Goal: Register for event/course

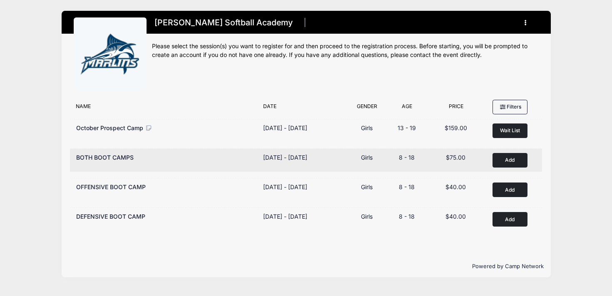
click at [510, 162] on button "Add to Cart" at bounding box center [510, 160] width 35 height 15
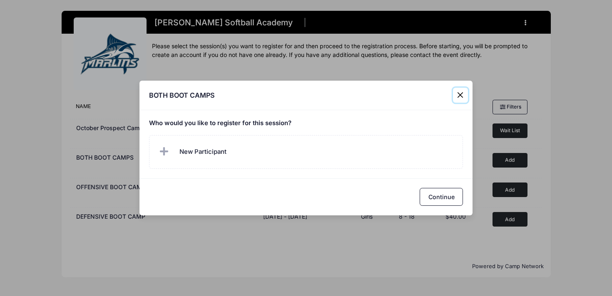
click at [463, 96] on button "Close" at bounding box center [460, 95] width 15 height 15
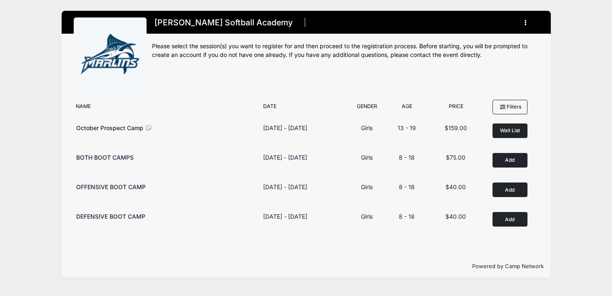
click at [529, 24] on button "button" at bounding box center [527, 22] width 22 height 15
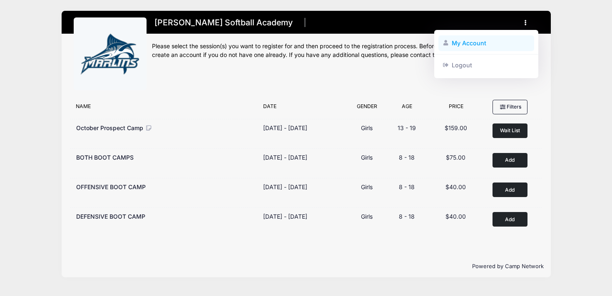
click at [487, 42] on link "My Account" at bounding box center [486, 43] width 96 height 16
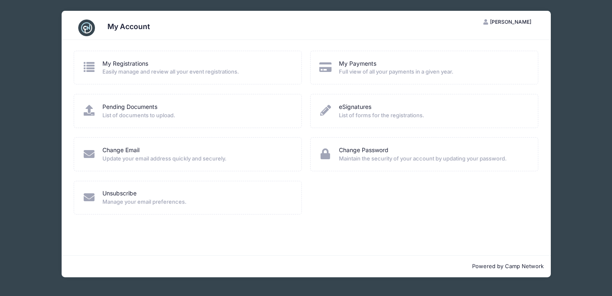
click at [36, 102] on div "My Account [PERSON_NAME] My Account Logout My Registrations Easily manage and r…" at bounding box center [305, 144] width 587 height 289
click at [570, 60] on div "My Account [PERSON_NAME] My Account Logout My Registrations Easily manage and r…" at bounding box center [305, 144] width 587 height 289
click at [498, 23] on span "[PERSON_NAME]" at bounding box center [510, 22] width 41 height 6
click at [419, 22] on div "My Account" at bounding box center [306, 27] width 465 height 23
click at [87, 30] on img at bounding box center [86, 28] width 17 height 17
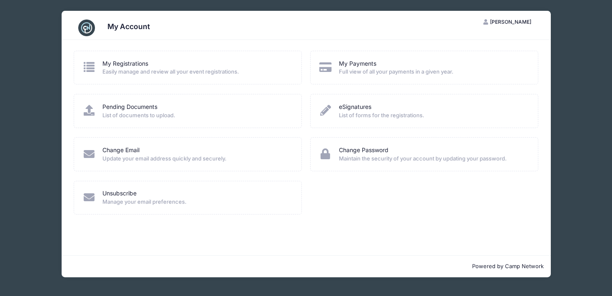
click at [110, 27] on h3 "My Account" at bounding box center [128, 26] width 42 height 9
click at [44, 40] on div "My Account [PERSON_NAME] My Account Logout My Registrations Easily manage and r…" at bounding box center [305, 144] width 587 height 289
click at [42, 40] on div "My Account [PERSON_NAME] My Account Logout My Registrations Easily manage and r…" at bounding box center [305, 144] width 587 height 289
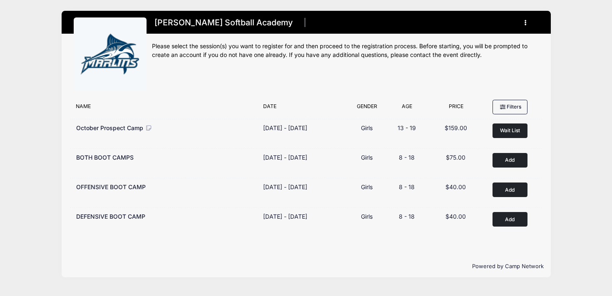
click at [529, 21] on button "button" at bounding box center [527, 22] width 22 height 15
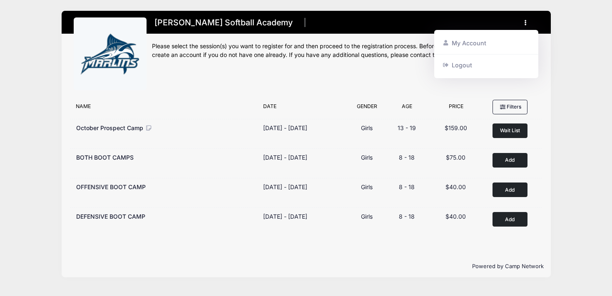
click at [563, 26] on div "Marlin Softball Academy Register My Account Logout" at bounding box center [305, 144] width 587 height 289
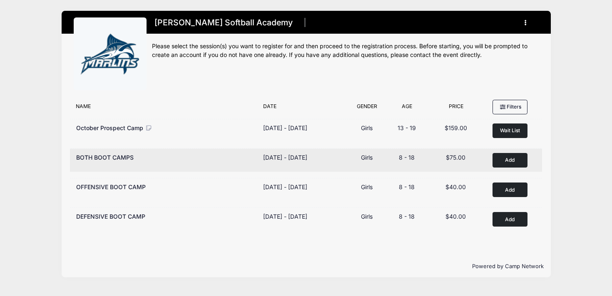
click at [498, 161] on button "Add to Cart" at bounding box center [510, 160] width 35 height 15
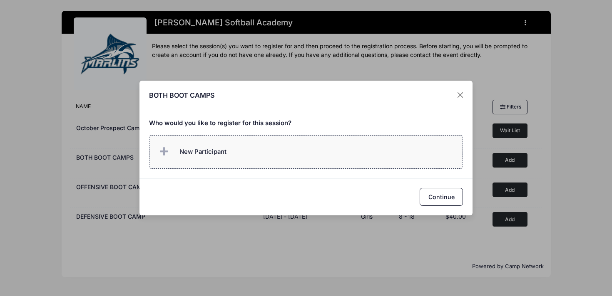
click at [297, 159] on label "New Participant" at bounding box center [306, 152] width 314 height 34
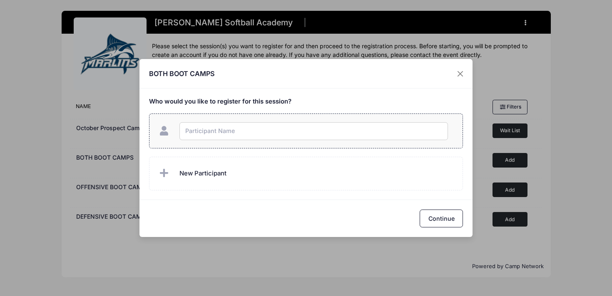
click at [281, 123] on input "text" at bounding box center [313, 131] width 269 height 18
type input "McKinney Stewart"
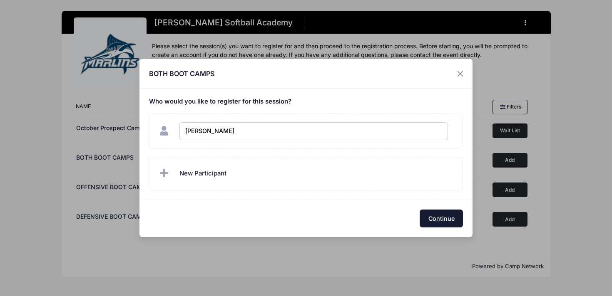
checkbox input "true"
click at [462, 219] on button "Continue" at bounding box center [441, 219] width 43 height 18
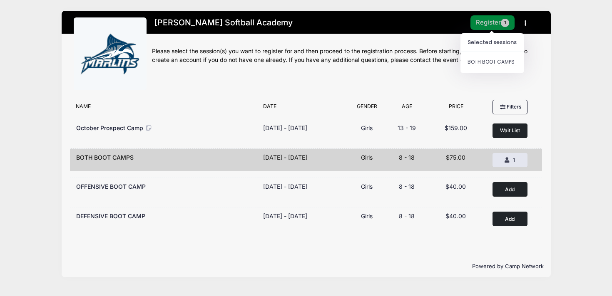
click at [501, 22] on span "1" at bounding box center [505, 23] width 8 height 8
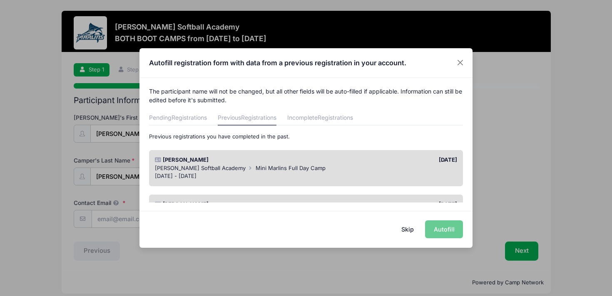
click at [345, 159] on div "02/18/2025" at bounding box center [383, 160] width 155 height 8
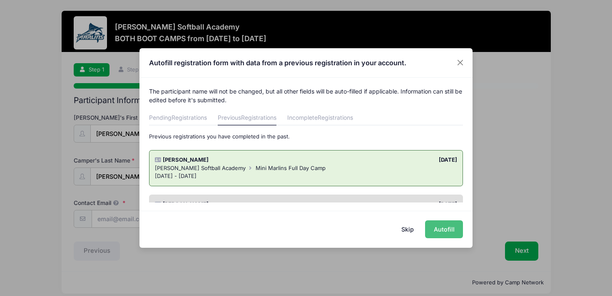
click at [439, 234] on button "Autofill" at bounding box center [444, 230] width 38 height 18
type input "[PERSON_NAME][EMAIL_ADDRESS][DOMAIN_NAME]"
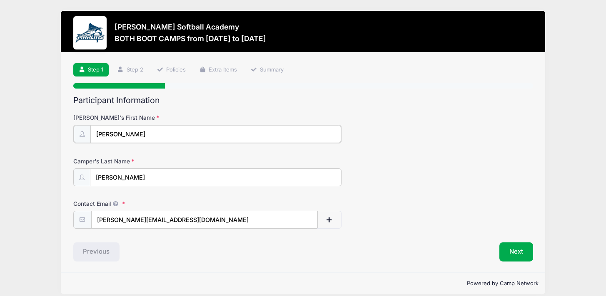
click at [145, 129] on input "McKinney" at bounding box center [215, 134] width 251 height 18
type input "[PERSON_NAME] (Mac)"
click at [351, 167] on div "Camper's Last Name Stewart" at bounding box center [303, 171] width 460 height 29
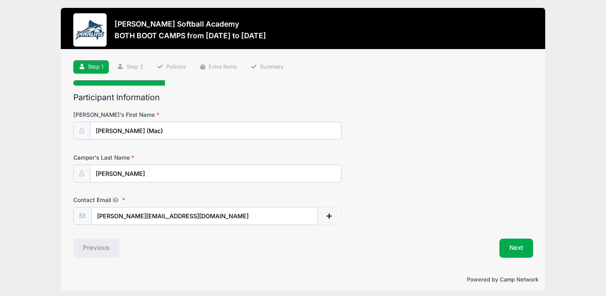
scroll to position [8, 0]
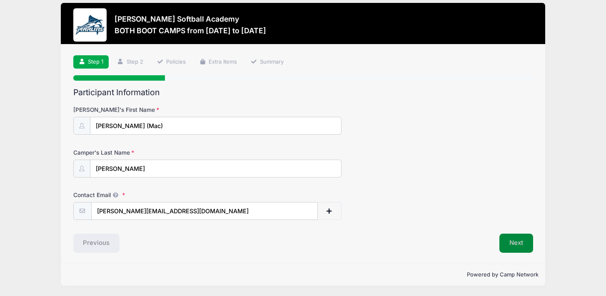
click at [506, 241] on button "Next" at bounding box center [516, 243] width 34 height 19
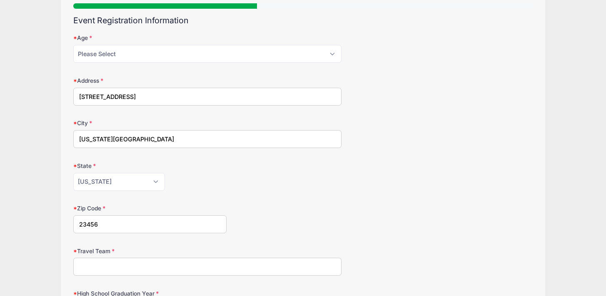
scroll to position [110, 0]
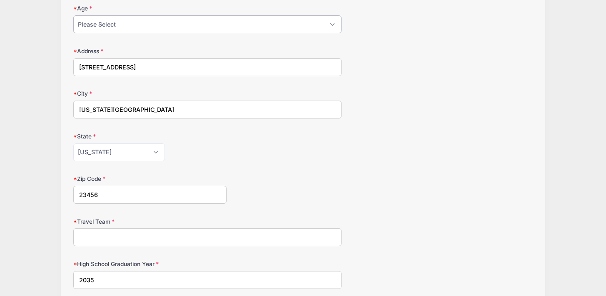
click at [321, 18] on select "Please Select 1 2 3 4 5 6 7 8 9 10 11 12 13 14 15 16 17 18" at bounding box center [207, 24] width 268 height 18
select select "9"
click at [73, 15] on select "Please Select 1 2 3 4 5 6 7 8 9 10 11 12 13 14 15 16 17 18" at bounding box center [207, 24] width 268 height 18
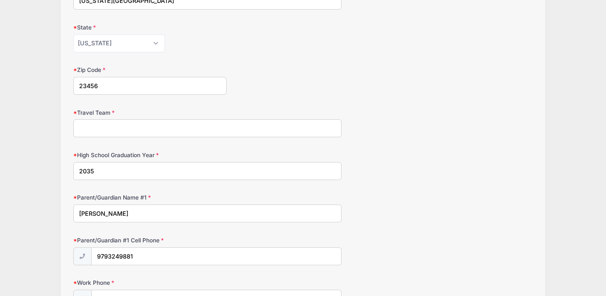
scroll to position [236, 0]
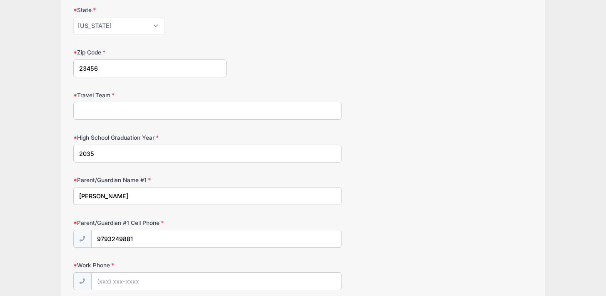
click at [248, 115] on input "Travel Team" at bounding box center [207, 111] width 268 height 18
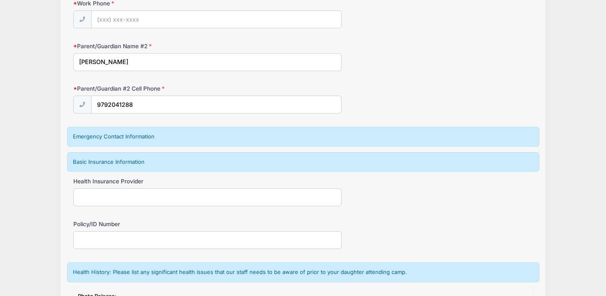
scroll to position [517, 0]
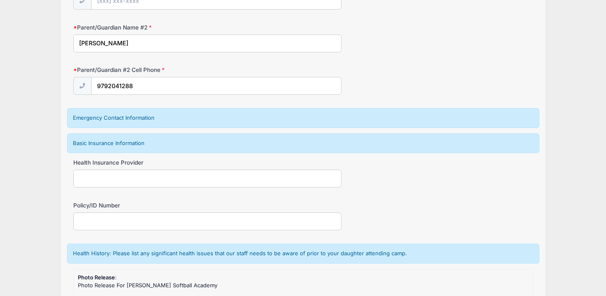
type input "Lady Pups 10U"
click at [142, 119] on div "Emergency Contact Information" at bounding box center [303, 118] width 472 height 20
click at [87, 114] on div "Emergency Contact Information" at bounding box center [303, 118] width 472 height 20
click at [106, 145] on div "Basic Insurance Information" at bounding box center [303, 144] width 472 height 20
click at [182, 173] on input "Health Insurance Provider" at bounding box center [207, 179] width 268 height 18
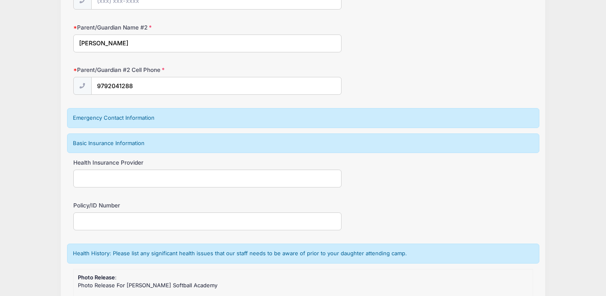
type input "Tricare Prime"
click at [152, 221] on input "Policy/ID Number" at bounding box center [207, 222] width 268 height 18
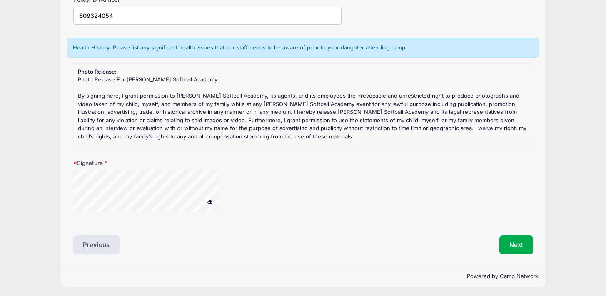
scroll to position [725, 0]
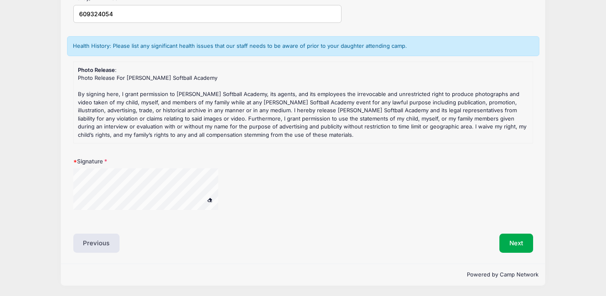
type input "609324054"
click at [208, 199] on span at bounding box center [210, 200] width 6 height 5
click at [189, 211] on div at bounding box center [156, 191] width 167 height 44
click at [505, 247] on button "Next" at bounding box center [516, 243] width 34 height 19
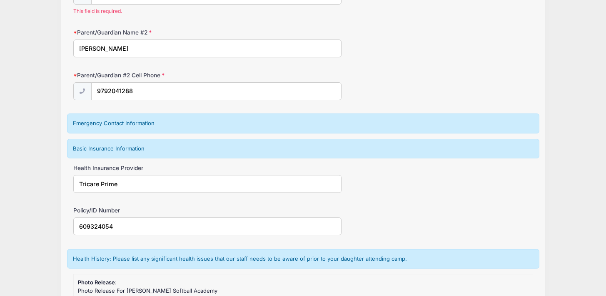
scroll to position [454, 0]
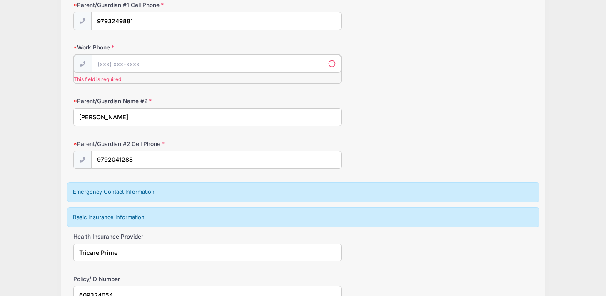
click at [199, 66] on input "Work Phone" at bounding box center [216, 64] width 249 height 18
type input "(833) 747-4222"
type input "230 BREVARD BLVD"
type input "HUNTSVILLE"
select select "AL"
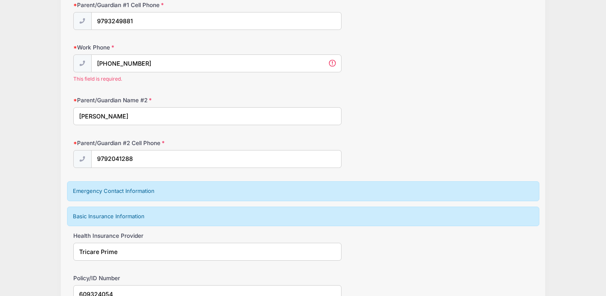
type input "35811"
type input "(833) 747-4222"
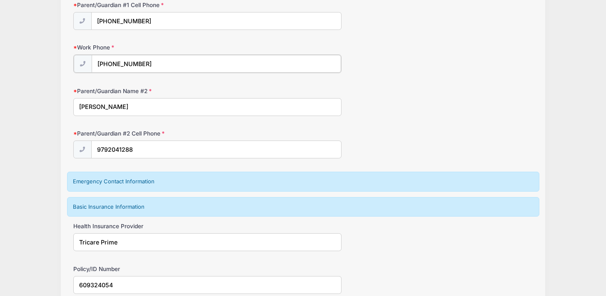
type input "8337474222"
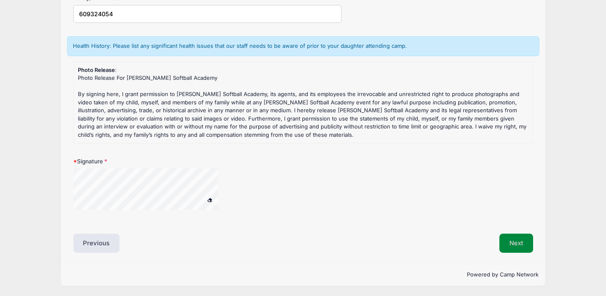
click at [513, 239] on button "Next" at bounding box center [516, 243] width 34 height 19
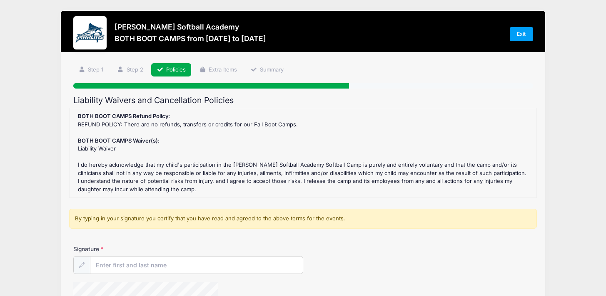
scroll to position [108, 0]
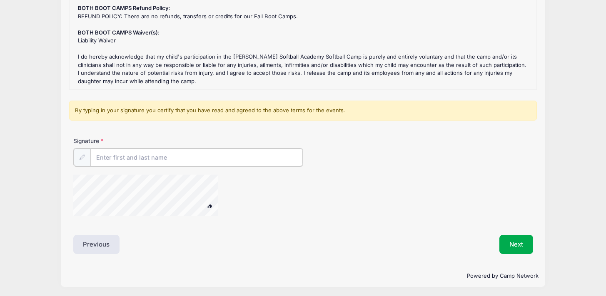
click at [237, 154] on input "Signature" at bounding box center [196, 158] width 212 height 18
type input "Maggie Stewart"
click at [512, 241] on button "Next" at bounding box center [516, 243] width 34 height 19
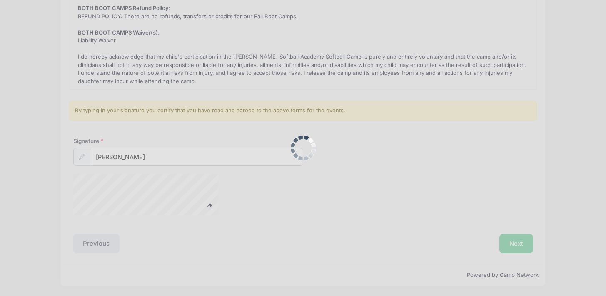
scroll to position [0, 0]
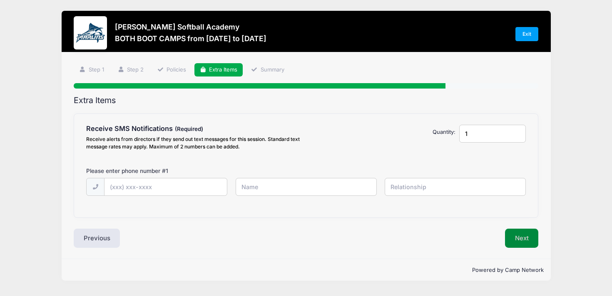
click at [514, 236] on button "Next" at bounding box center [522, 238] width 34 height 19
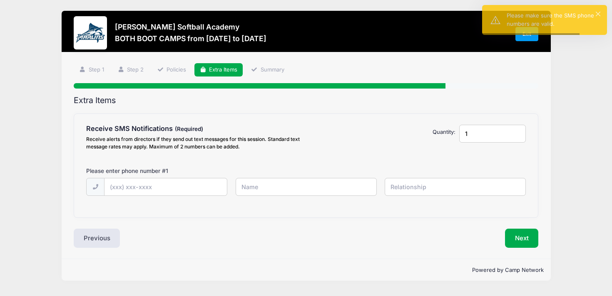
click at [408, 151] on div "Please Select Yes ($0.00) No $0.00" at bounding box center [400, 139] width 112 height 29
click at [181, 185] on input "text" at bounding box center [166, 188] width 122 height 18
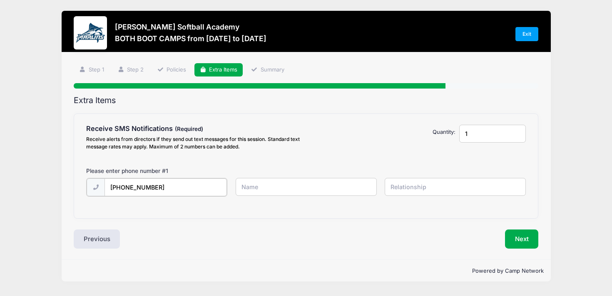
type input "(979) 324-9881"
click at [271, 188] on input "text" at bounding box center [306, 187] width 141 height 18
type input "Maggie Stewart"
type input "Mother"
click at [531, 242] on button "Next" at bounding box center [522, 238] width 34 height 19
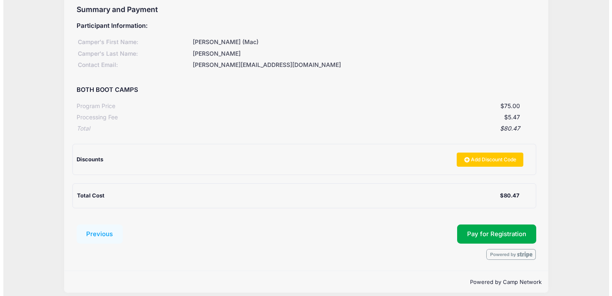
scroll to position [98, 0]
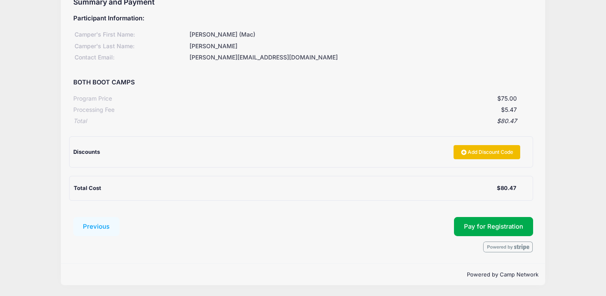
click at [457, 154] on link "Add Discount Code" at bounding box center [486, 152] width 67 height 14
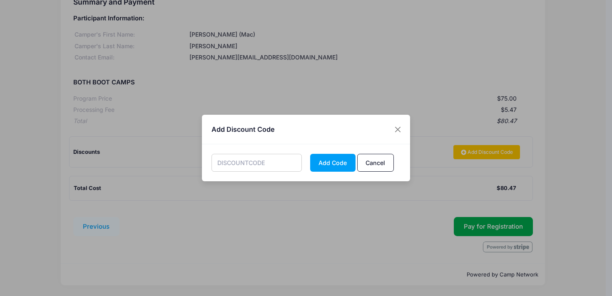
click at [265, 166] on input "text" at bounding box center [257, 163] width 91 height 18
type input "LADYPUPS"
click at [320, 164] on button "Add Code" at bounding box center [332, 163] width 45 height 18
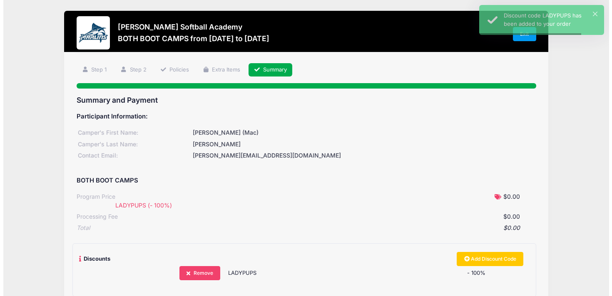
scroll to position [118, 0]
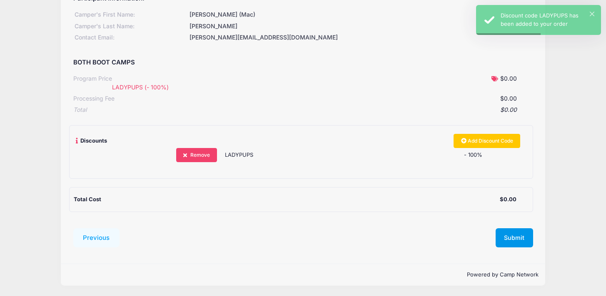
click at [506, 239] on button "Submit" at bounding box center [514, 238] width 37 height 19
